Goal: Task Accomplishment & Management: Manage account settings

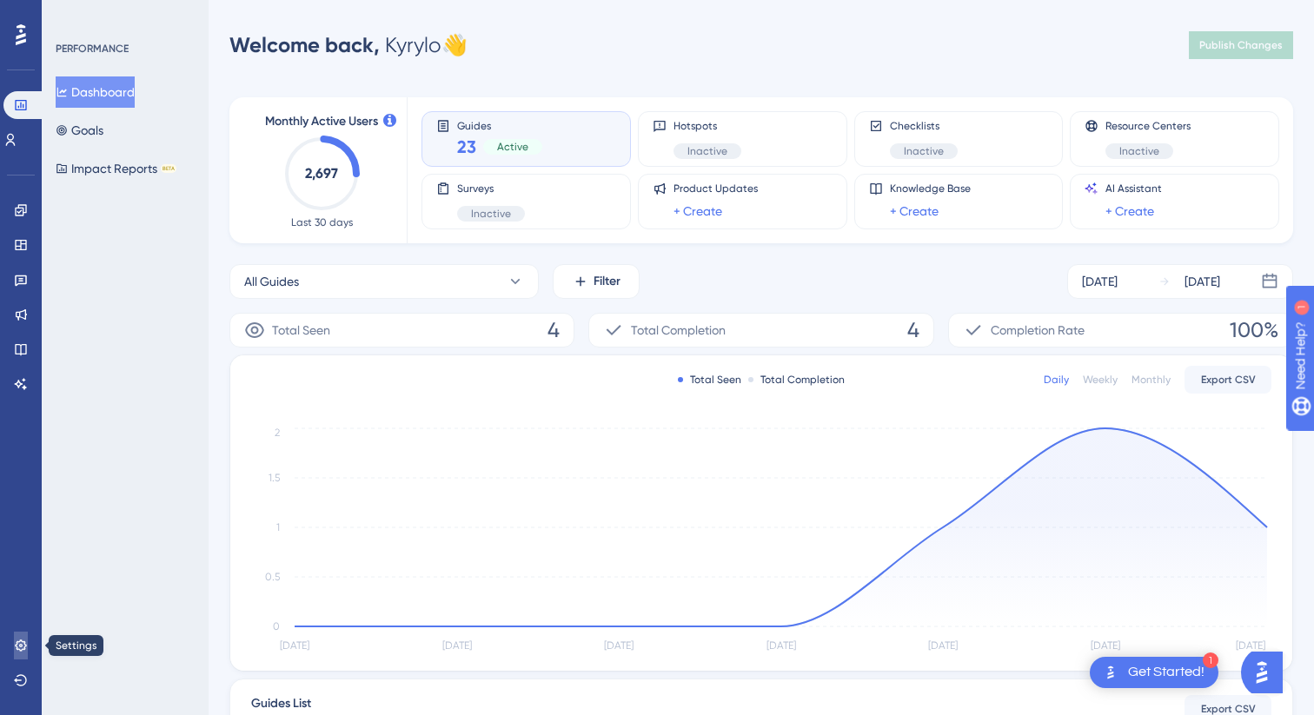
click at [18, 654] on link at bounding box center [21, 646] width 14 height 28
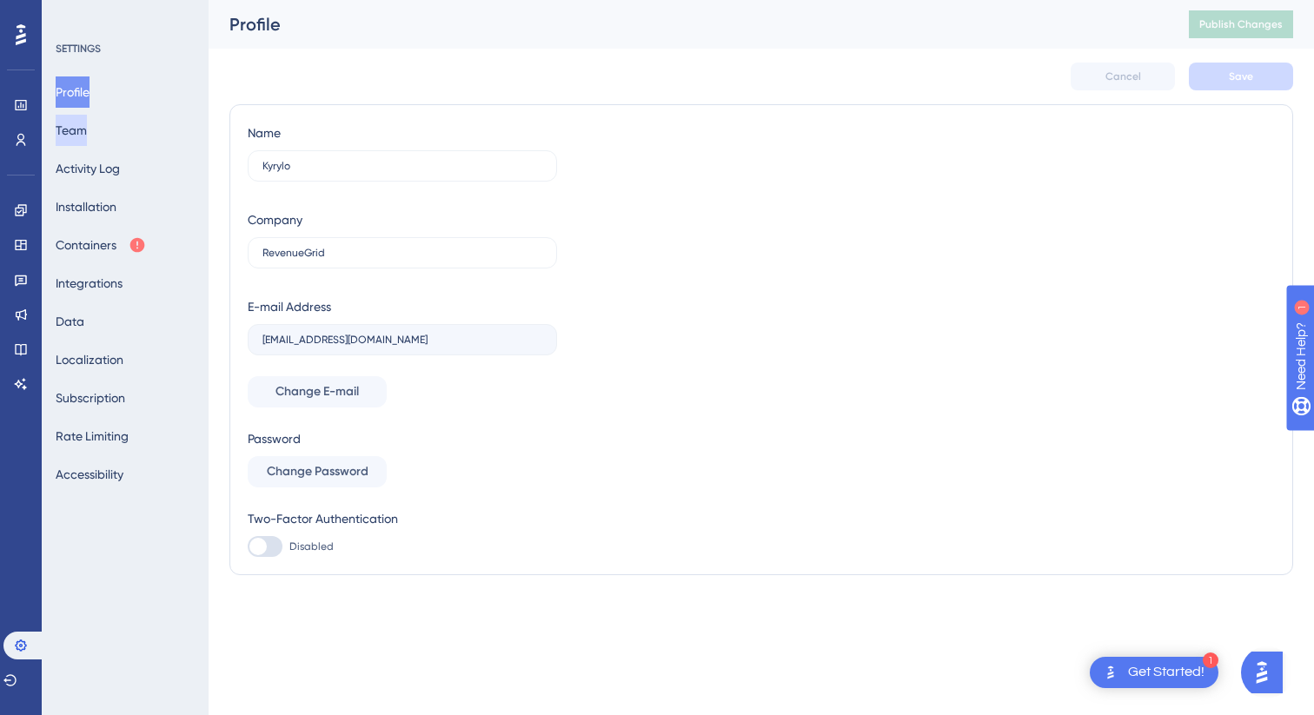
click at [87, 136] on button "Team" at bounding box center [71, 130] width 31 height 31
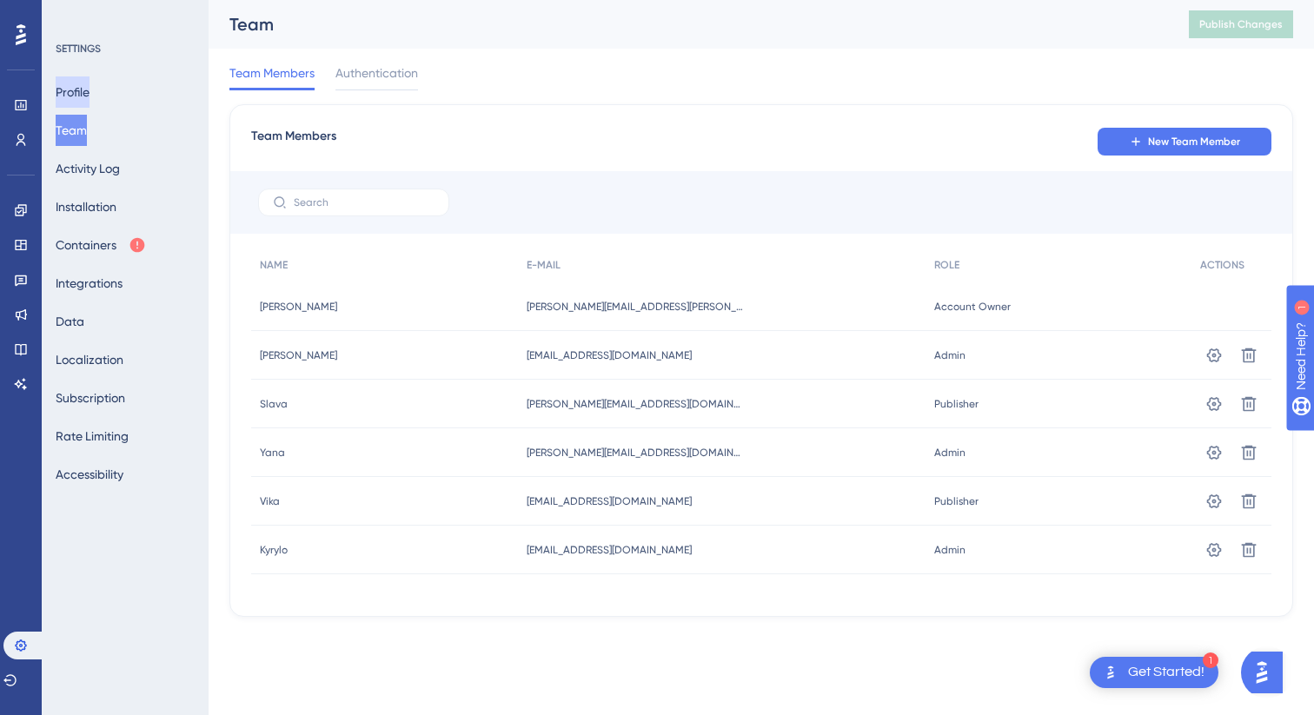
click at [86, 80] on button "Profile" at bounding box center [73, 91] width 34 height 31
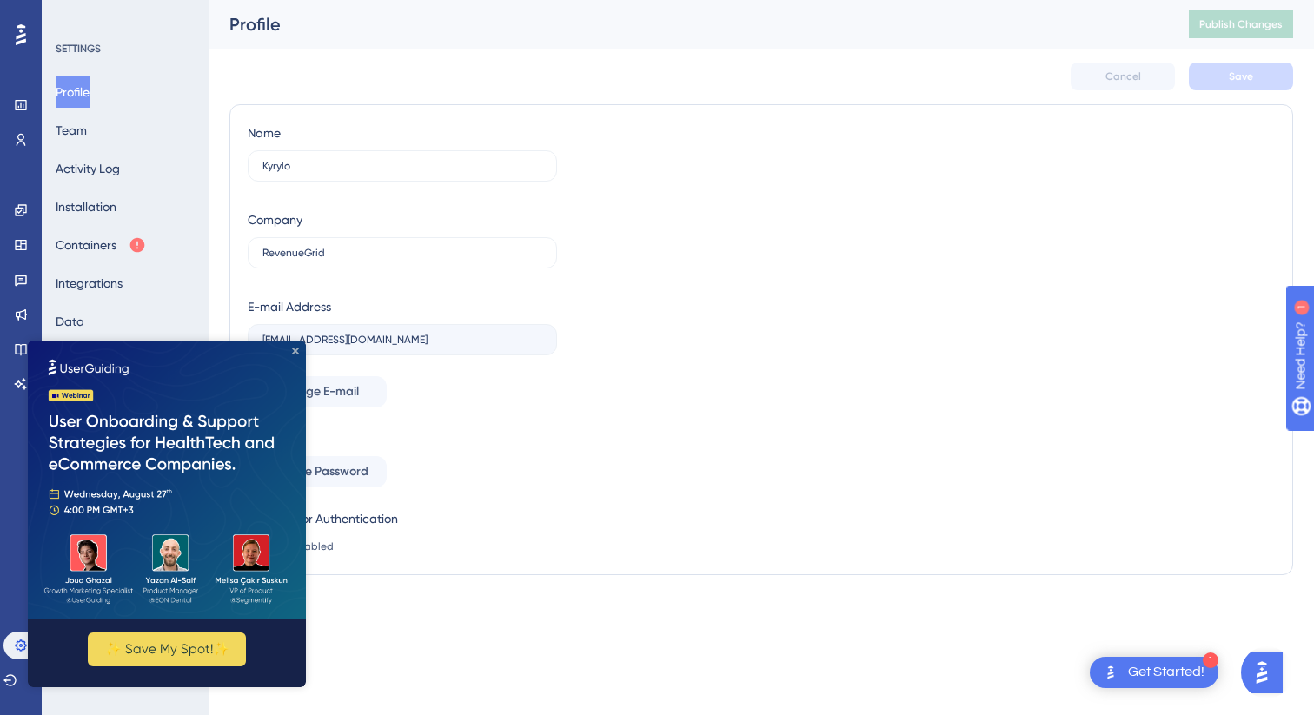
click at [294, 349] on icon "Close Preview" at bounding box center [295, 351] width 7 height 7
